Goal: Task Accomplishment & Management: Manage account settings

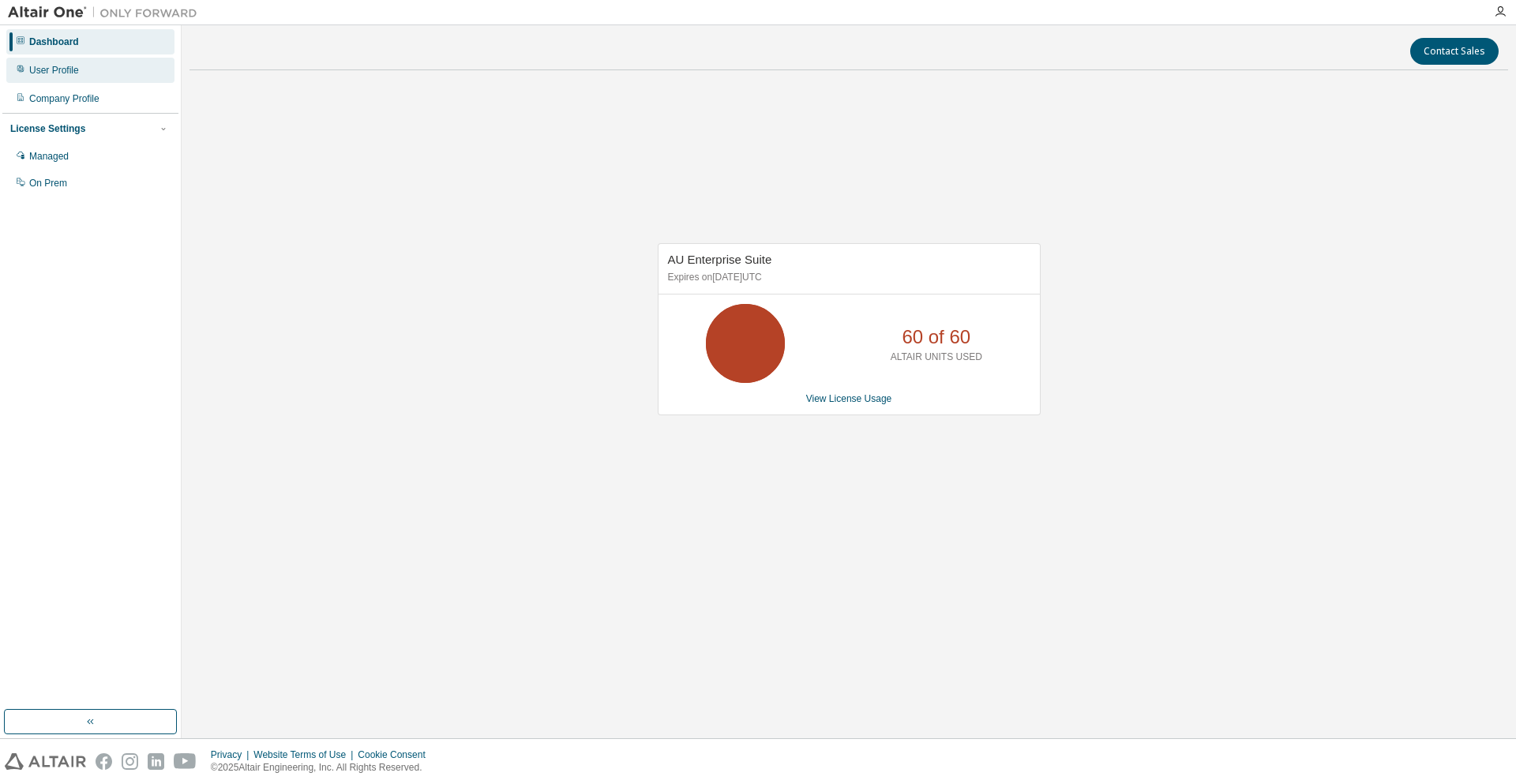
click at [85, 66] on div "User Profile" at bounding box center [90, 70] width 168 height 26
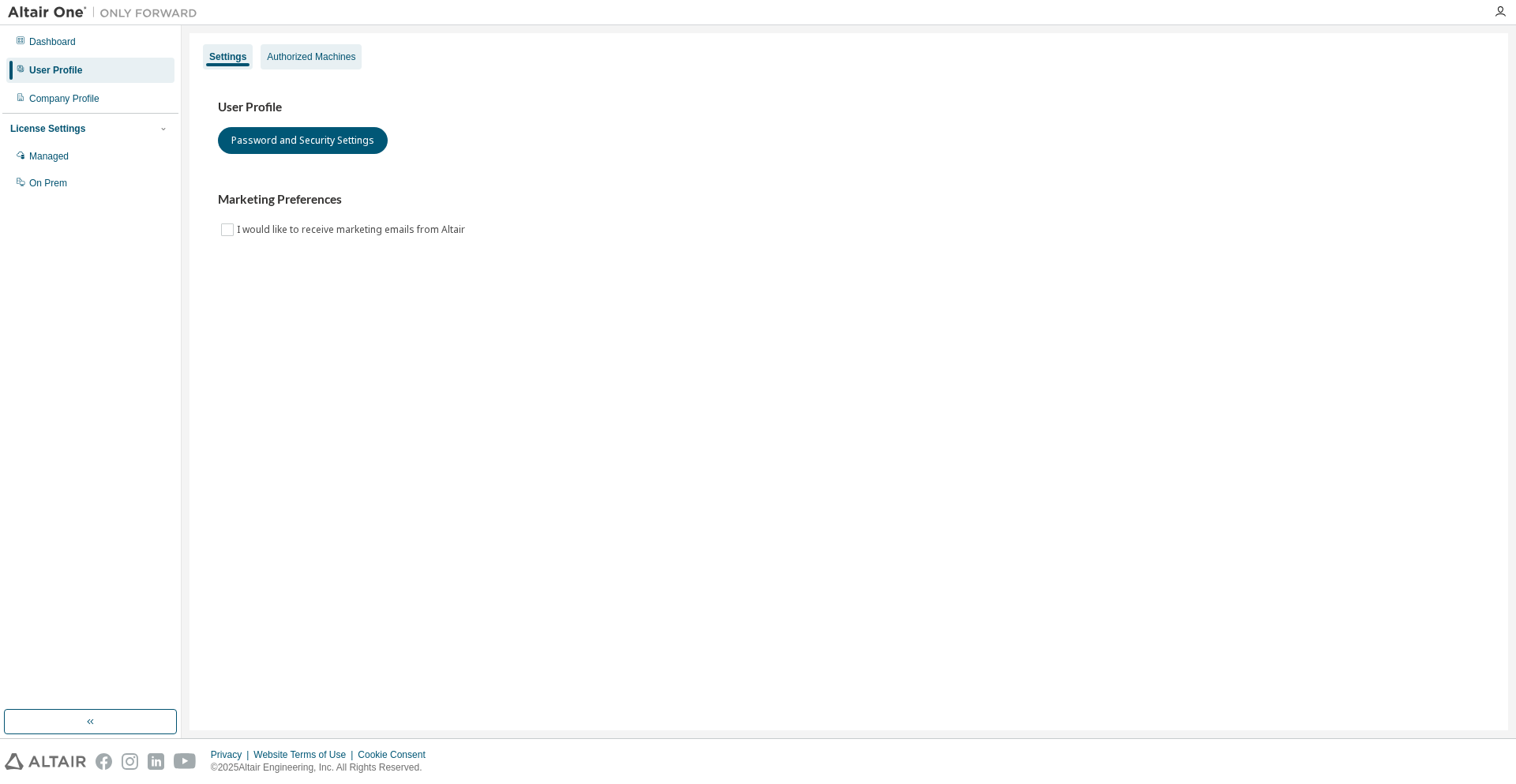
click at [308, 55] on div "Authorized Machines" at bounding box center [311, 57] width 89 height 13
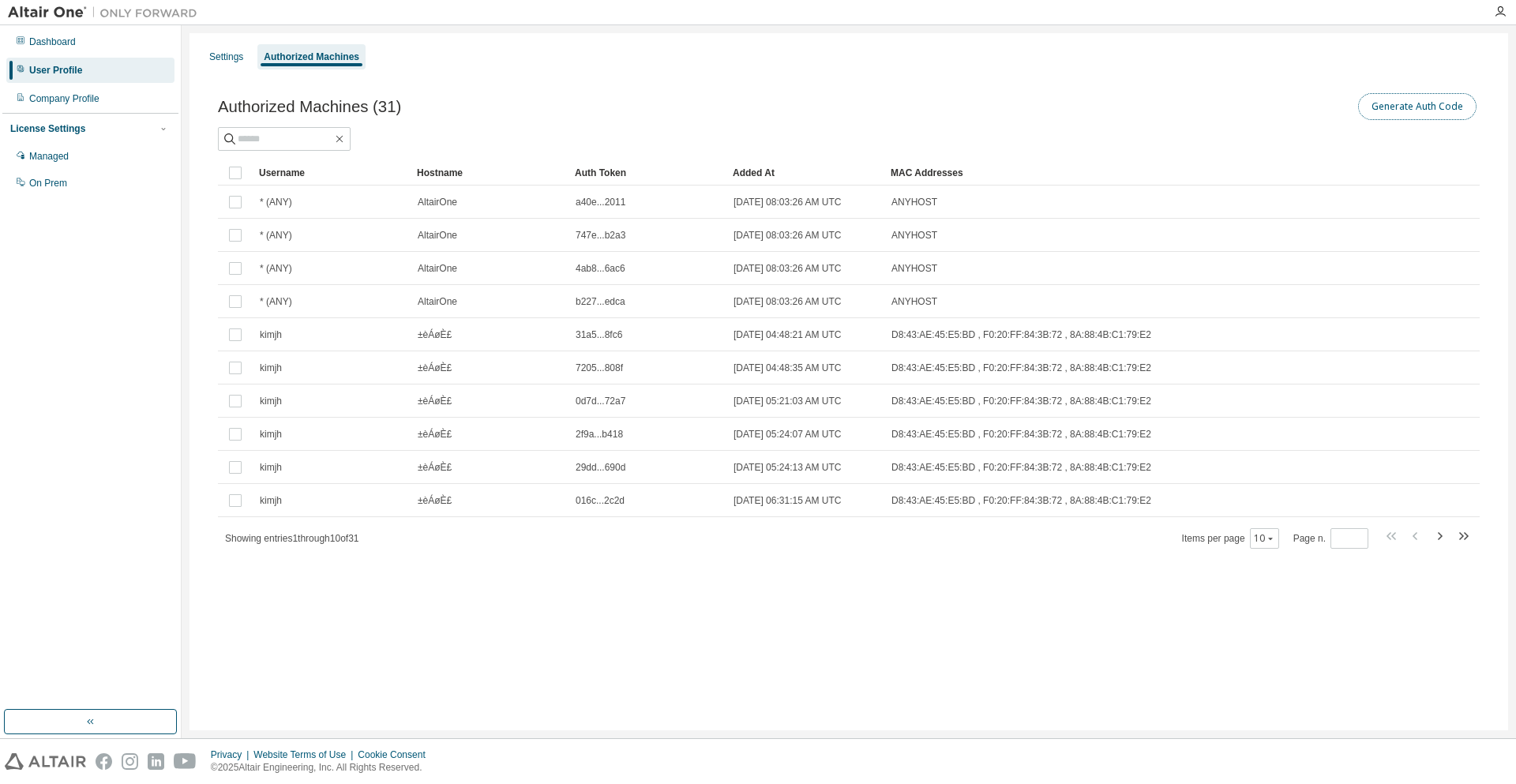
click at [1377, 101] on button "Generate Auth Code" at bounding box center [1418, 106] width 119 height 26
